Goal: Task Accomplishment & Management: Use online tool/utility

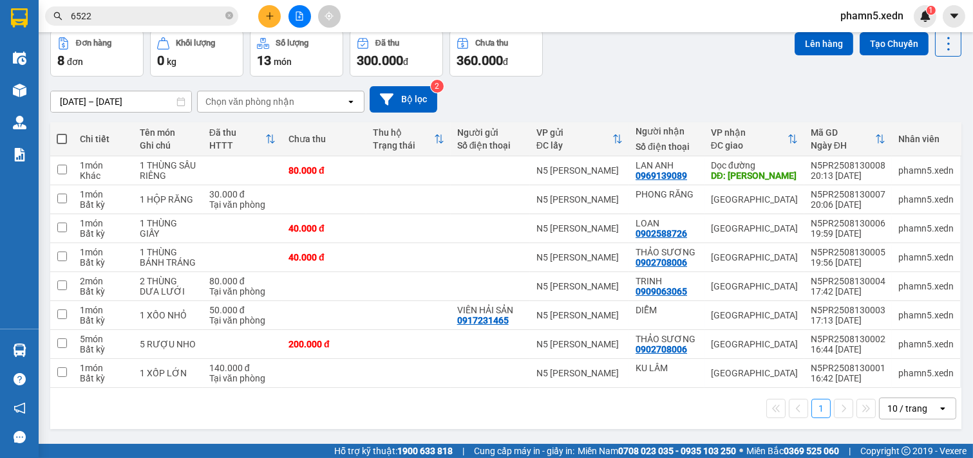
click at [64, 140] on span at bounding box center [62, 139] width 10 height 10
click at [62, 133] on input "checkbox" at bounding box center [62, 133] width 0 height 0
checkbox input "true"
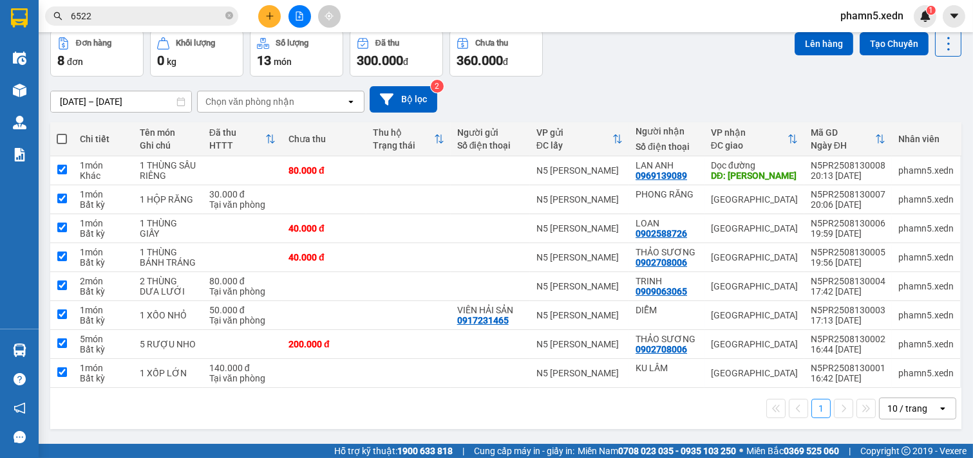
checkbox input "true"
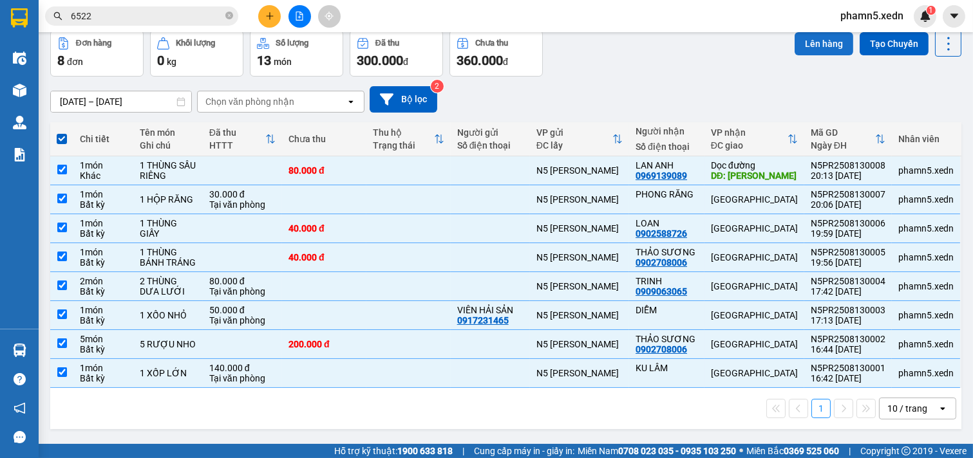
click at [824, 42] on button "Lên hàng" at bounding box center [824, 43] width 59 height 23
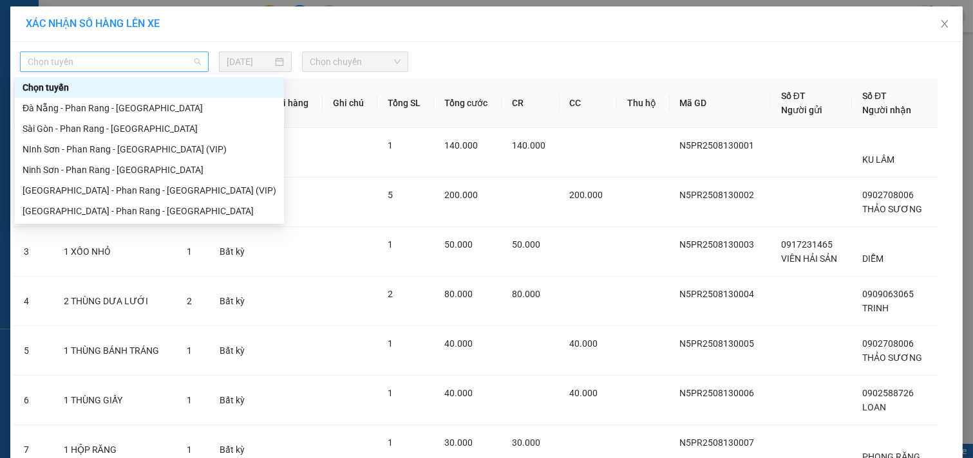
click at [196, 56] on div "Chọn tuyến" at bounding box center [114, 62] width 189 height 21
click at [137, 171] on div "Ninh Sơn - Phan Rang - [GEOGRAPHIC_DATA]" at bounding box center [150, 170] width 254 height 14
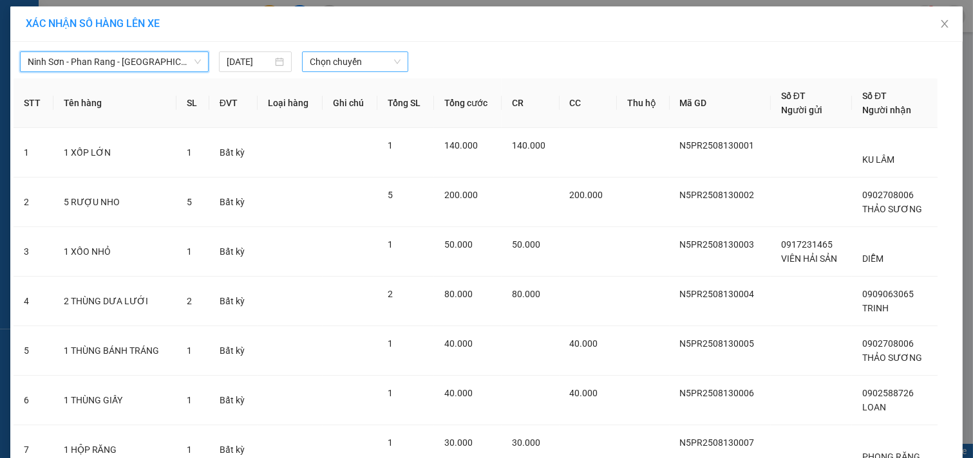
click at [387, 56] on span "Chọn chuyến" at bounding box center [355, 61] width 91 height 19
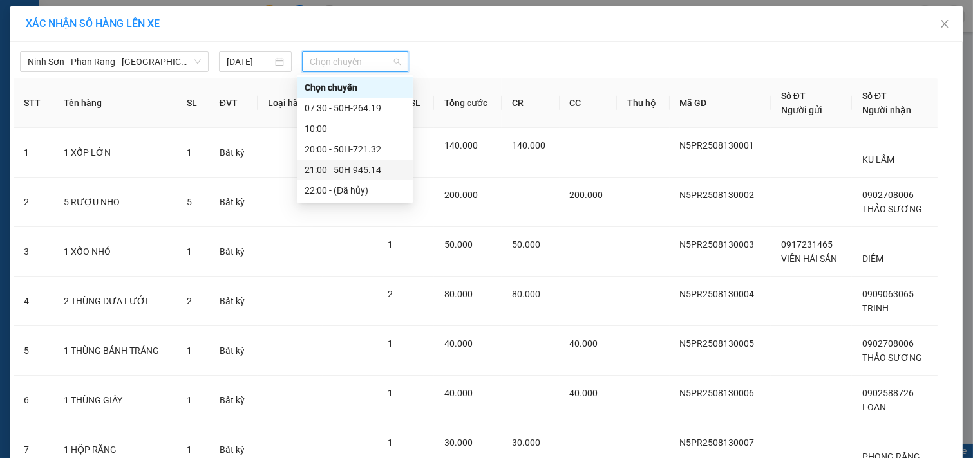
click at [371, 171] on div "21:00 - 50H-945.14" at bounding box center [355, 170] width 100 height 14
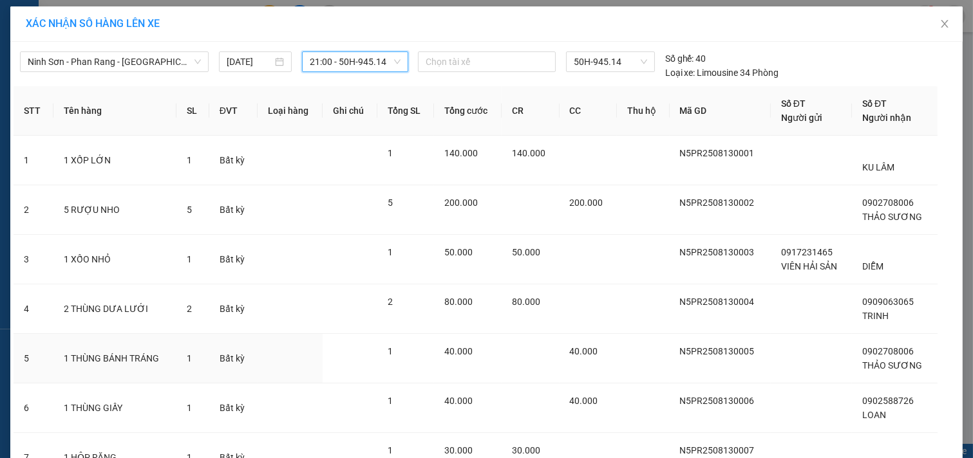
scroll to position [168, 0]
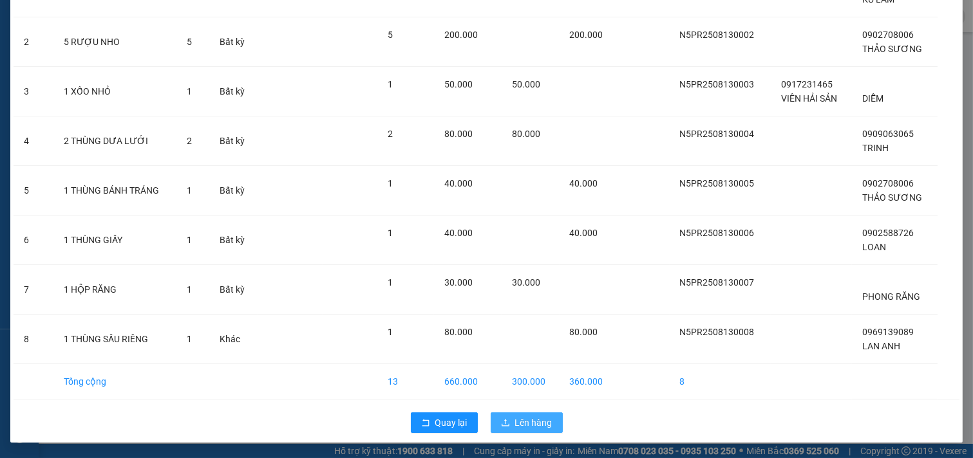
click at [525, 423] on span "Lên hàng" at bounding box center [533, 423] width 37 height 14
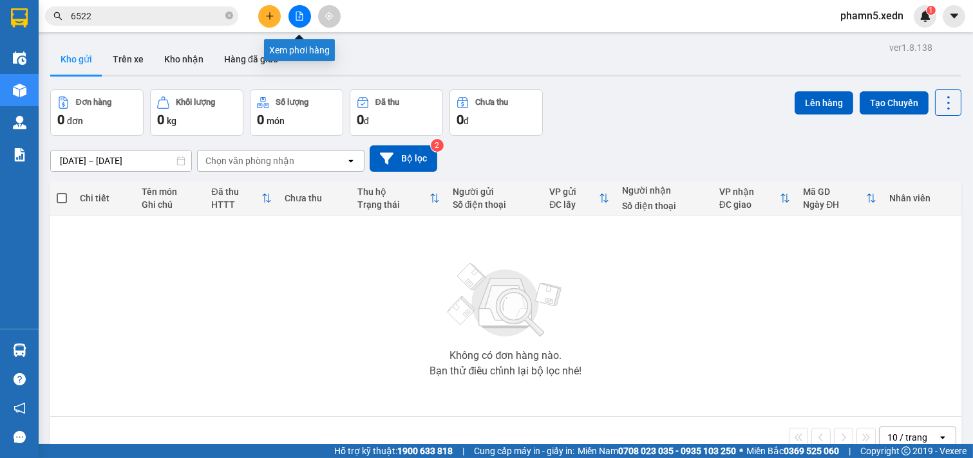
click at [303, 19] on icon "file-add" at bounding box center [299, 16] width 7 height 9
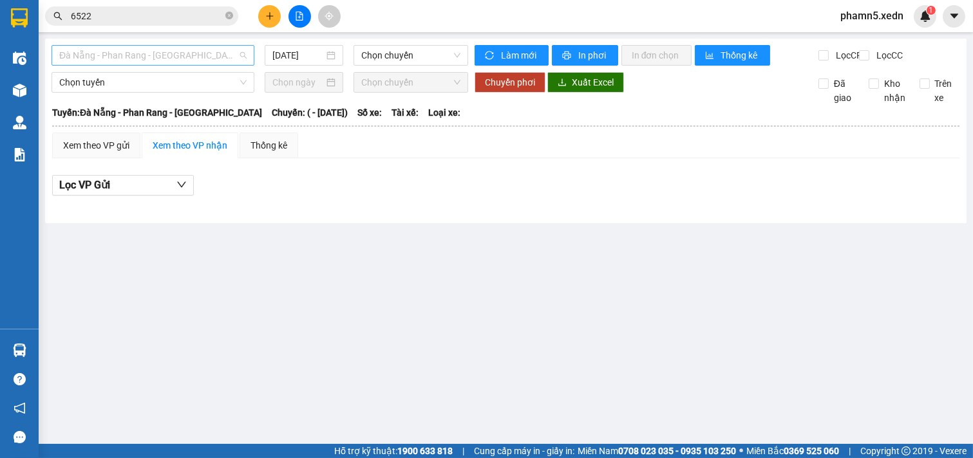
click at [234, 55] on span "Đà Nẵng - Phan Rang - [GEOGRAPHIC_DATA]" at bounding box center [152, 55] width 187 height 19
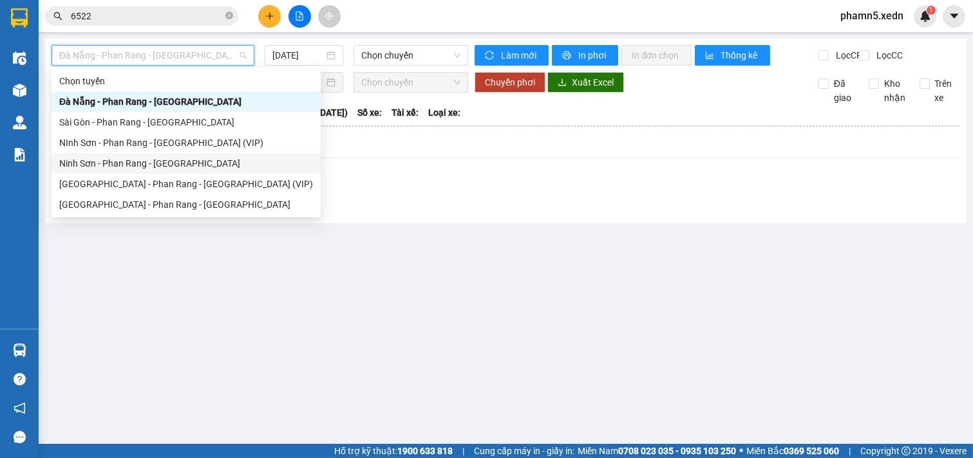
click at [185, 162] on div "Ninh Sơn - Phan Rang - [GEOGRAPHIC_DATA]" at bounding box center [186, 163] width 254 height 14
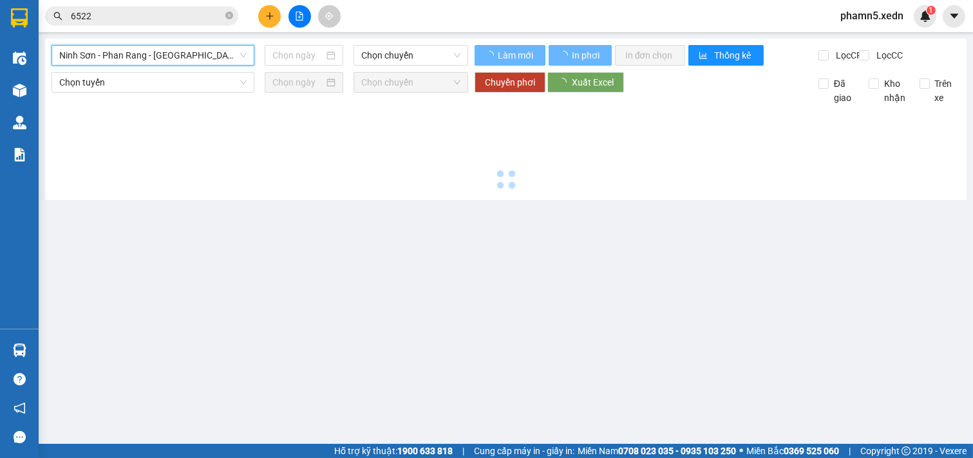
type input "[DATE]"
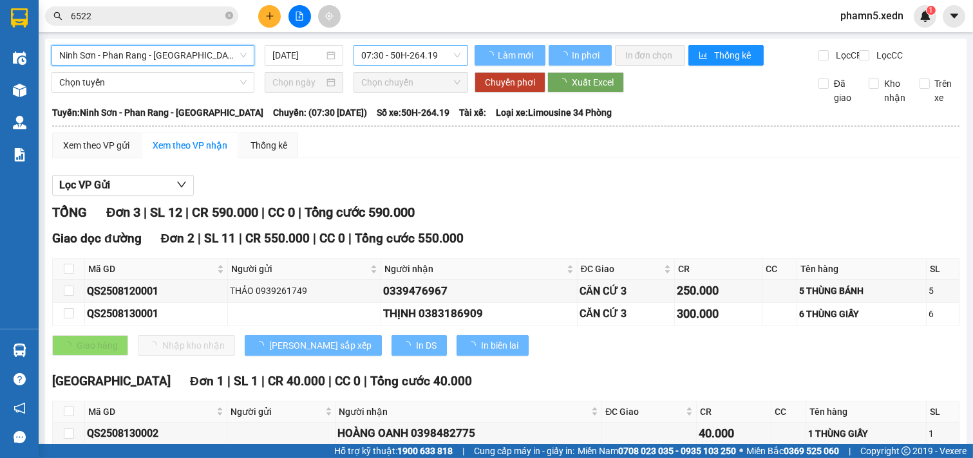
click at [451, 56] on span "07:30 - 50H-264.19" at bounding box center [410, 55] width 99 height 19
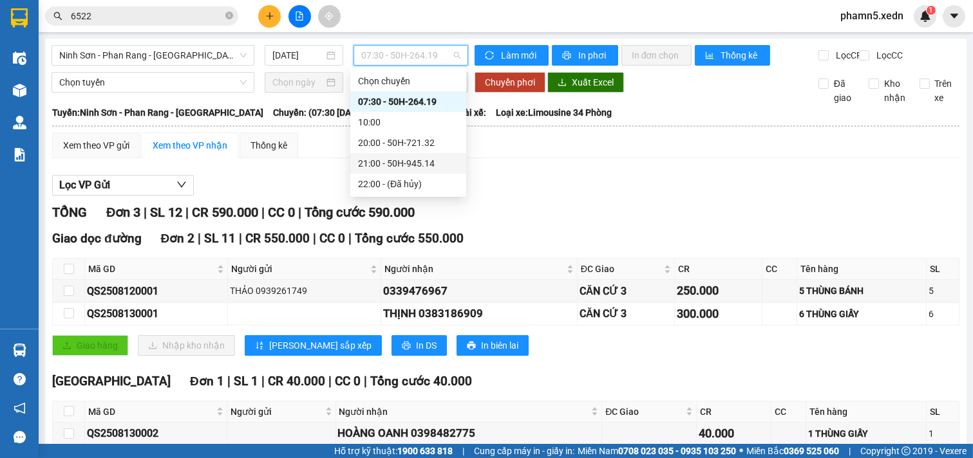
click at [430, 167] on div "21:00 - 50H-945.14" at bounding box center [408, 163] width 100 height 14
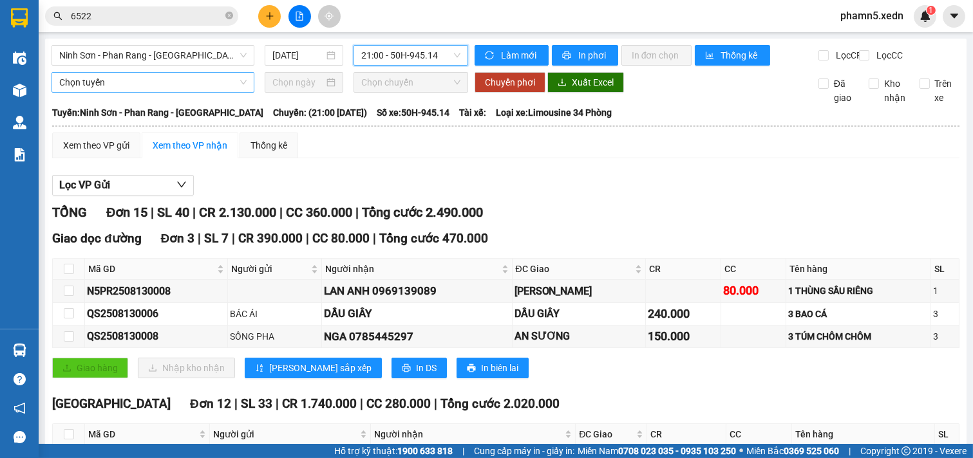
click at [243, 88] on span "Chọn tuyến" at bounding box center [152, 82] width 187 height 19
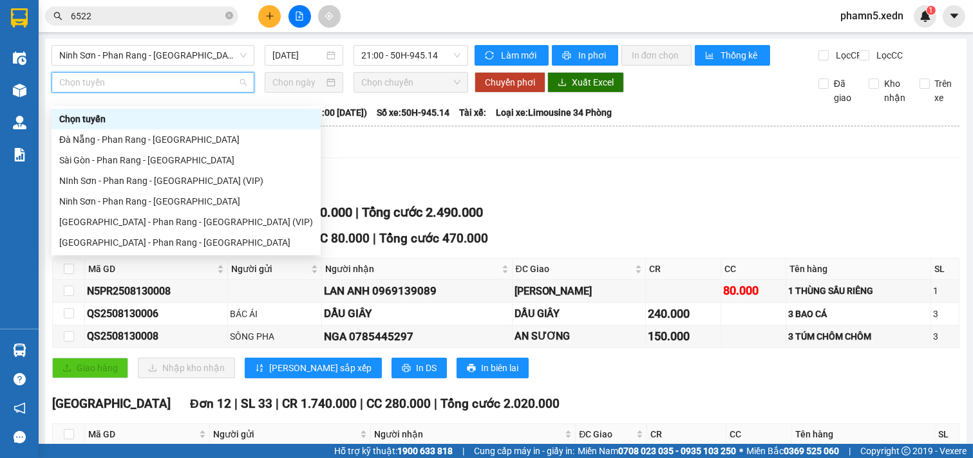
scroll to position [351, 0]
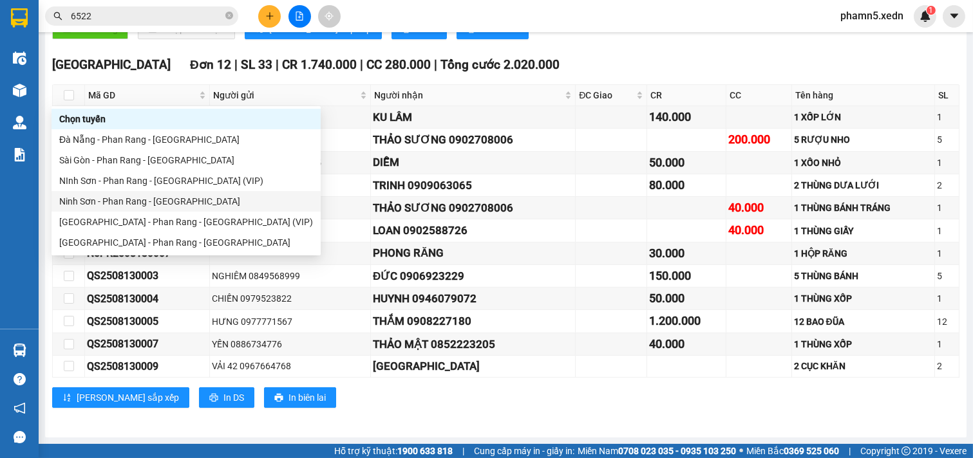
click at [182, 201] on div "Ninh Sơn - Phan Rang - [GEOGRAPHIC_DATA]" at bounding box center [186, 201] width 254 height 14
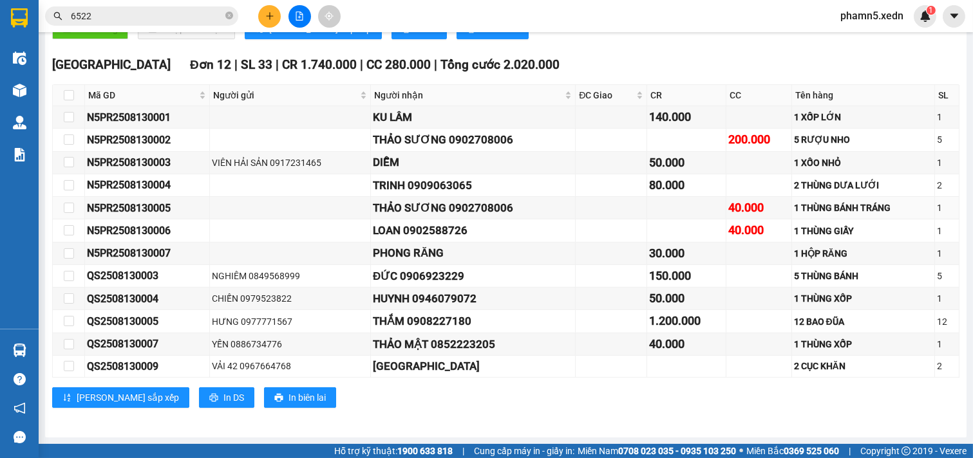
scroll to position [0, 0]
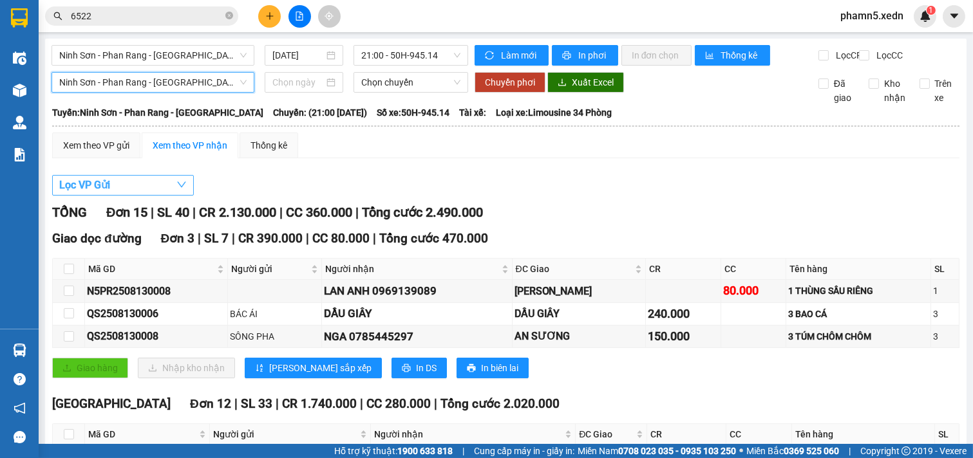
click at [182, 190] on icon "down" at bounding box center [181, 185] width 10 height 10
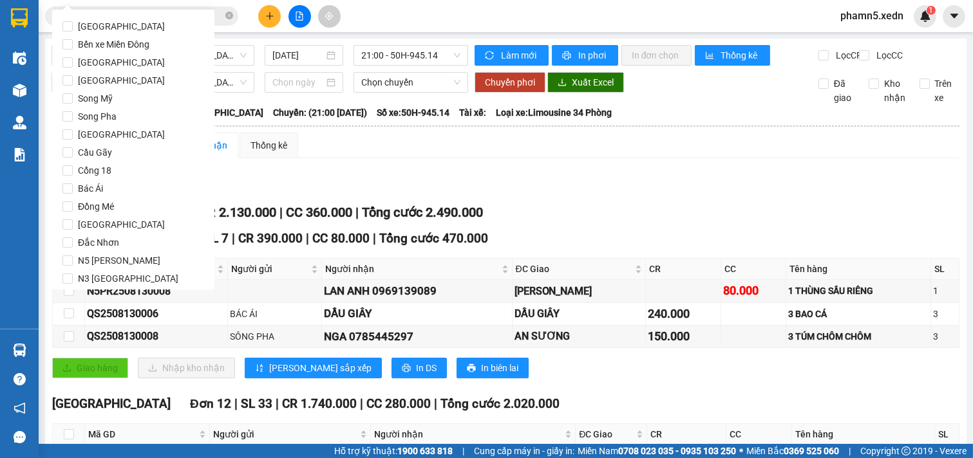
scroll to position [62, 0]
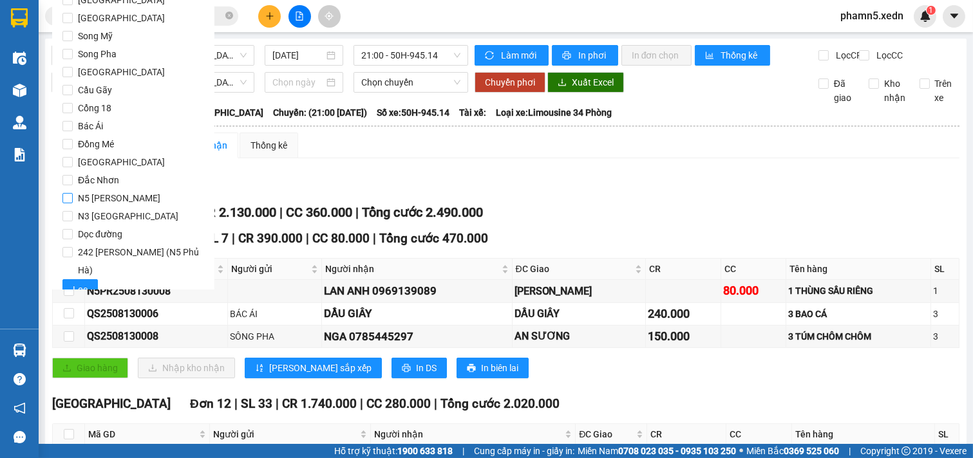
click at [68, 196] on input "N5 [PERSON_NAME]" at bounding box center [67, 198] width 10 height 10
checkbox input "true"
click at [76, 283] on span "Lọc" at bounding box center [80, 290] width 15 height 14
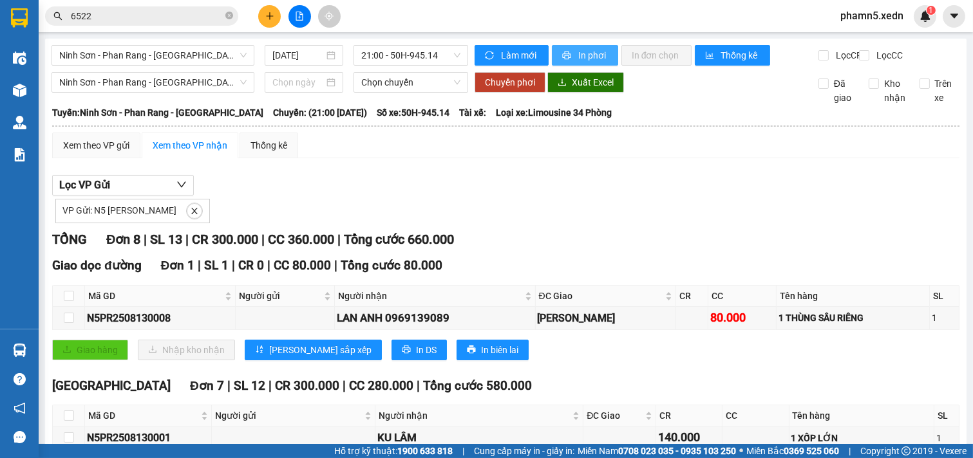
click at [594, 53] on span "In phơi" at bounding box center [593, 55] width 30 height 14
click at [590, 60] on span "In phơi" at bounding box center [593, 55] width 30 height 14
